Goal: Task Accomplishment & Management: Manage account settings

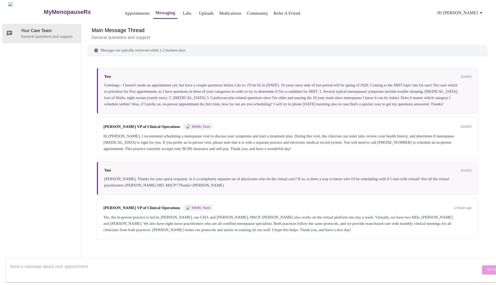
scroll to position [20, 0]
drag, startPoint x: 407, startPoint y: 207, endPoint x: 438, endPoint y: 207, distance: 31.0
click at [438, 214] on div "Yes, the in-person practice is led by [PERSON_NAME], our CEO, and [PERSON_NAME]…" at bounding box center [287, 223] width 368 height 19
drag, startPoint x: 448, startPoint y: 206, endPoint x: 126, endPoint y: 215, distance: 321.8
click at [126, 215] on div "Yes, the in-person practice is led by [PERSON_NAME], our CEO, and [PERSON_NAME]…" at bounding box center [287, 223] width 368 height 19
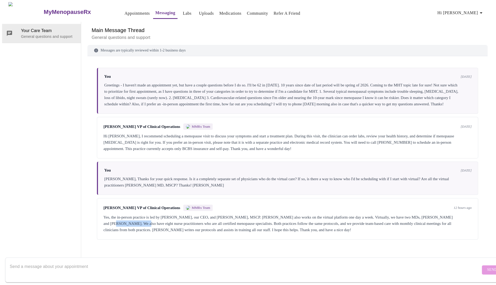
copy div "[PERSON_NAME]"
click at [472, 11] on span "Hi [PERSON_NAME]" at bounding box center [460, 12] width 47 height 7
click at [473, 39] on li "Log out" at bounding box center [476, 39] width 24 height 9
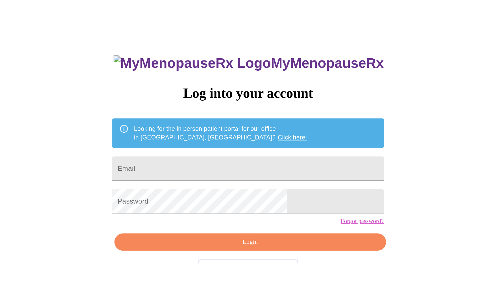
scroll to position [5, 0]
